Goal: Task Accomplishment & Management: Use online tool/utility

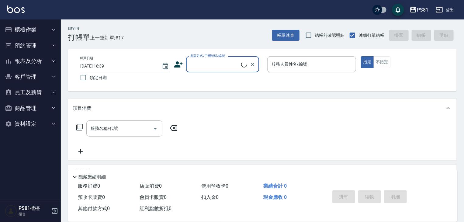
click at [39, 30] on button "櫃檯作業" at bounding box center [30, 30] width 56 height 16
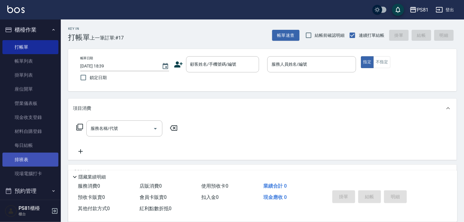
click at [30, 163] on link "排班表" at bounding box center [30, 160] width 56 height 14
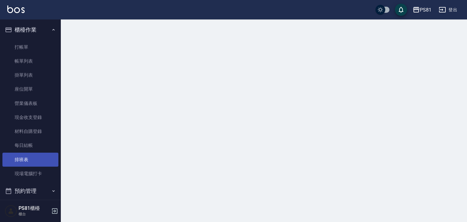
click at [30, 163] on link "排班表" at bounding box center [30, 160] width 56 height 14
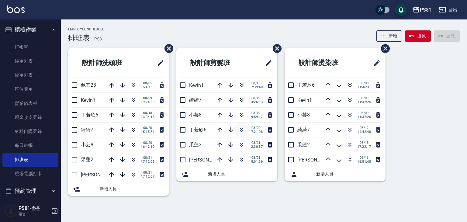
click at [241, 131] on icon "button" at bounding box center [241, 129] width 7 height 7
click at [35, 42] on link "打帳單" at bounding box center [30, 47] width 56 height 14
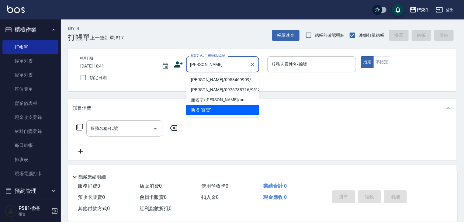
click at [211, 79] on li "[PERSON_NAME]/0958469909/" at bounding box center [222, 80] width 73 height 10
type input "[PERSON_NAME]/0958469909/"
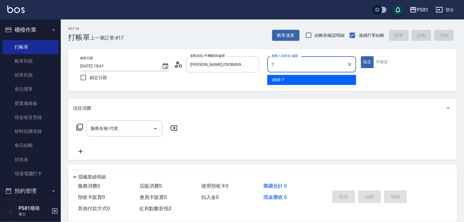
type input "綺綺-7"
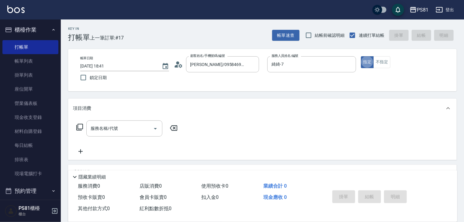
type button "true"
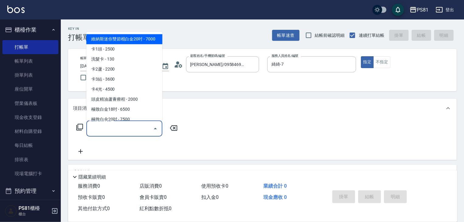
click at [123, 133] on input "服務名稱/代號" at bounding box center [119, 128] width 61 height 11
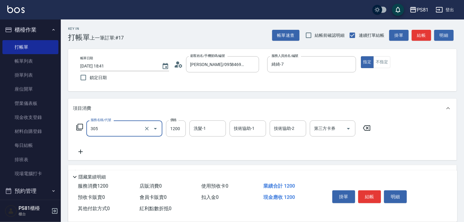
type input "基本離子燙(305)"
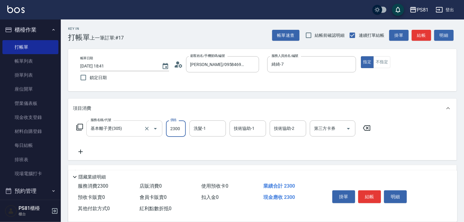
type input "2300"
type input "Q比-21"
click at [375, 193] on button "結帳" at bounding box center [370, 197] width 23 height 13
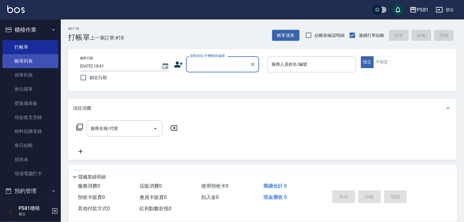
click at [37, 64] on link "帳單列表" at bounding box center [30, 61] width 56 height 14
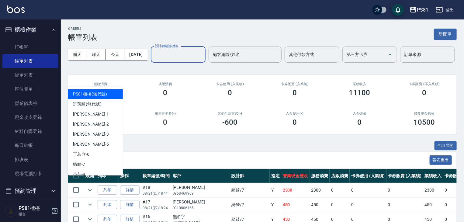
click at [154, 60] on input "設計師編號/姓名" at bounding box center [178, 54] width 49 height 11
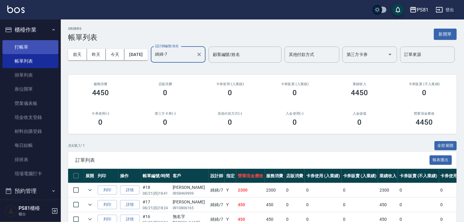
type input "綺綺-7"
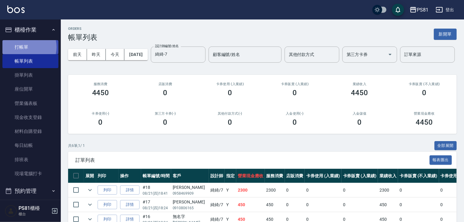
click at [24, 47] on link "打帳單" at bounding box center [30, 47] width 56 height 14
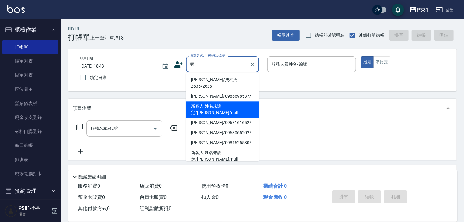
click at [222, 101] on li "新客人 姓名未設定/[PERSON_NAME]/null" at bounding box center [222, 109] width 73 height 16
type input "新客人 姓名未設定/[PERSON_NAME]/null"
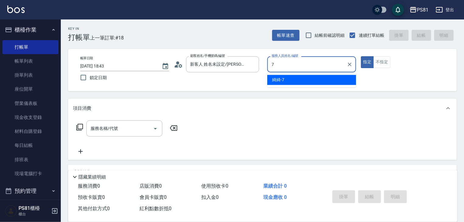
click at [302, 81] on div "綺綺 -7" at bounding box center [312, 80] width 89 height 10
click at [112, 135] on div "服務名稱/代號" at bounding box center [124, 129] width 76 height 16
type input "綺綺-7"
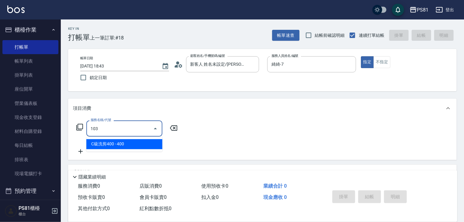
click at [120, 140] on span "C級洗剪400 - 400" at bounding box center [124, 144] width 76 height 10
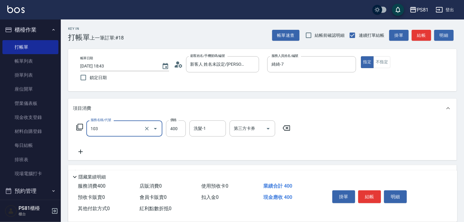
type input "C級洗剪400(103)"
drag, startPoint x: 164, startPoint y: 124, endPoint x: 170, endPoint y: 126, distance: 6.4
click at [168, 125] on div "服務名稱/代號 C級洗剪400(103) 服務名稱/代號 價格 400 價格 洗髮-1 洗髮-1 第三方卡券 第三方卡券" at bounding box center [183, 129] width 221 height 16
click at [171, 126] on input "400" at bounding box center [176, 129] width 20 height 16
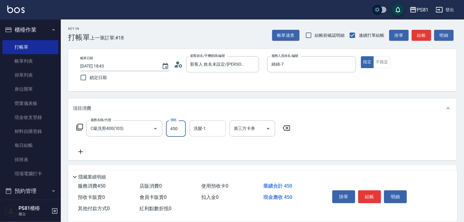
type input "450"
click at [198, 131] on input "洗髮-1" at bounding box center [207, 128] width 31 height 11
click at [205, 143] on span "Q比 -21" at bounding box center [200, 144] width 13 height 6
type input "Q比-21"
click at [373, 195] on button "結帳" at bounding box center [370, 197] width 23 height 13
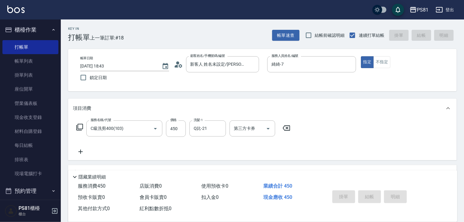
type input "[DATE] 18:49"
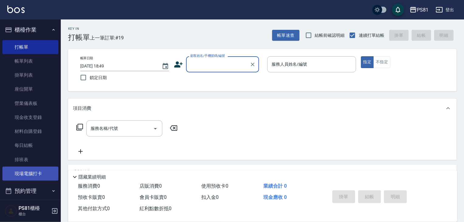
click at [25, 172] on link "現場電腦打卡" at bounding box center [30, 174] width 56 height 14
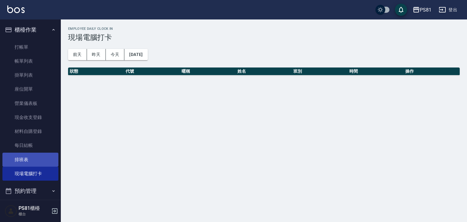
click at [26, 161] on link "排班表" at bounding box center [30, 160] width 56 height 14
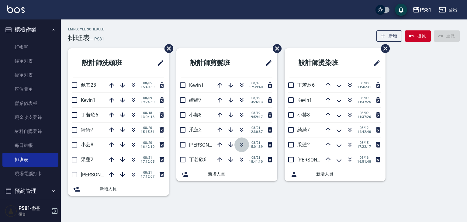
click at [241, 145] on icon "button" at bounding box center [241, 144] width 7 height 7
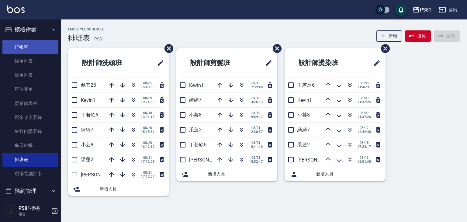
click at [20, 46] on link "打帳單" at bounding box center [30, 47] width 56 height 14
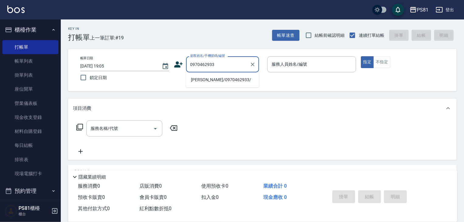
click at [254, 84] on li "[PERSON_NAME]/0970462933/" at bounding box center [222, 80] width 73 height 10
type input "[PERSON_NAME]/0970462933/"
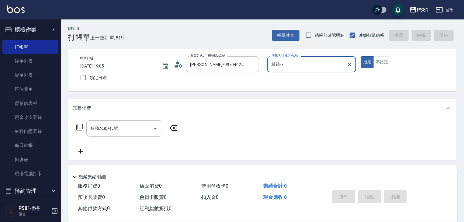
type input "綺綺-7"
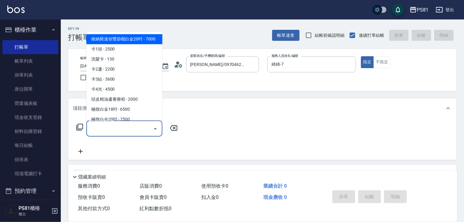
click at [108, 127] on input "服務名稱/代號" at bounding box center [119, 128] width 61 height 11
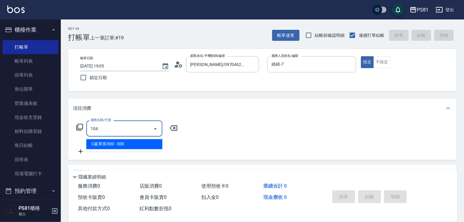
click at [121, 142] on span "C級單剪300 - 300" at bounding box center [124, 144] width 76 height 10
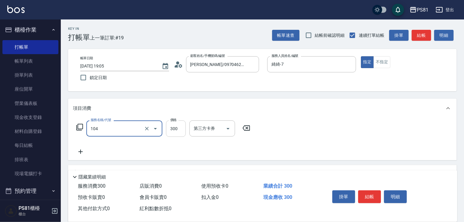
type input "C級單剪300(104)"
click at [179, 129] on input "300" at bounding box center [176, 129] width 20 height 16
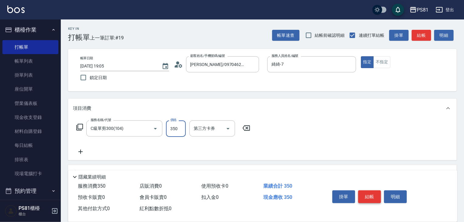
type input "350"
click at [371, 194] on button "結帳" at bounding box center [370, 197] width 23 height 13
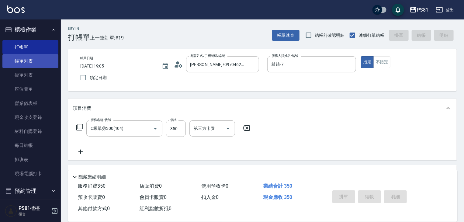
type input "[DATE] 19:06"
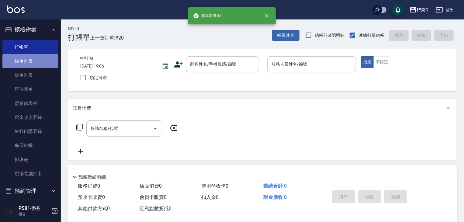
click at [45, 63] on link "帳單列表" at bounding box center [30, 61] width 56 height 14
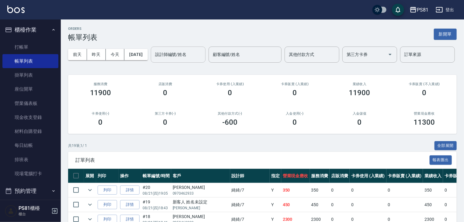
click at [154, 60] on input "設計師編號/姓名" at bounding box center [178, 54] width 49 height 11
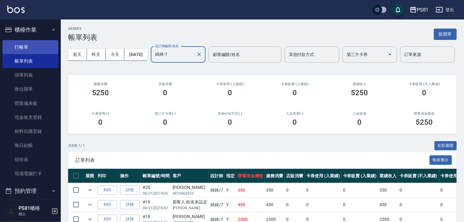
type input "綺綺-7"
click at [30, 46] on link "打帳單" at bounding box center [30, 47] width 56 height 14
